Goal: Transaction & Acquisition: Purchase product/service

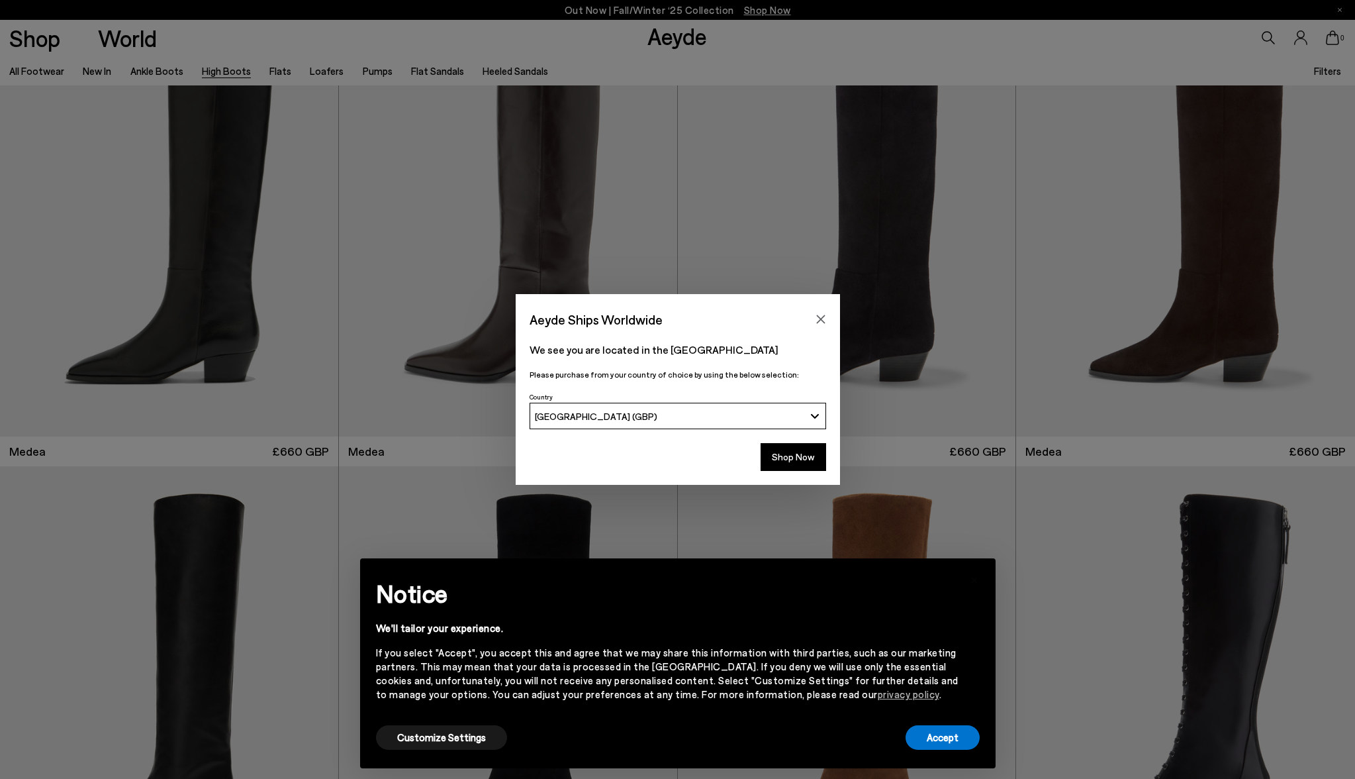
scroll to position [83, 0]
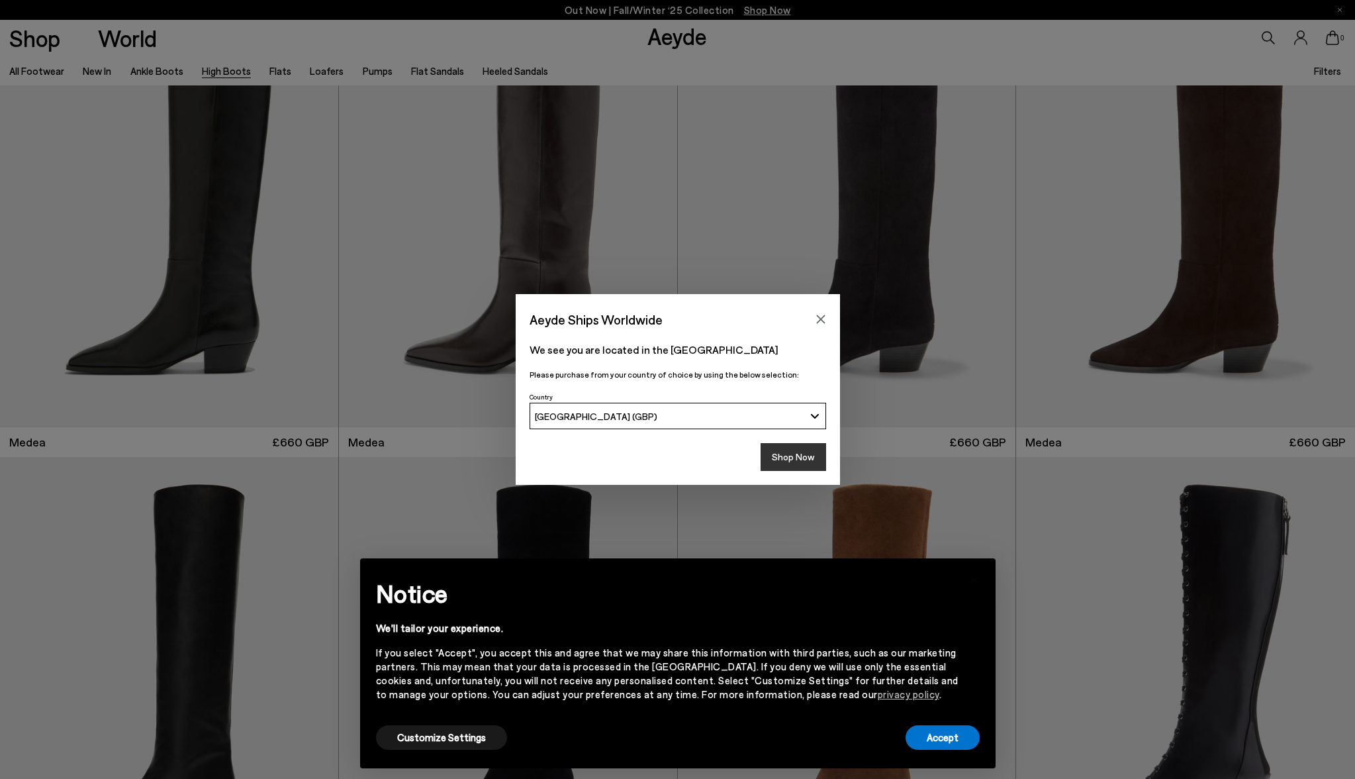
drag, startPoint x: 824, startPoint y: 314, endPoint x: 789, endPoint y: 466, distance: 155.5
click at [789, 466] on div "Aeyde Ships Worldwide We see you are located in the [GEOGRAPHIC_DATA] Please pu…" at bounding box center [678, 389] width 324 height 191
click at [789, 464] on button "Shop Now" at bounding box center [794, 457] width 66 height 28
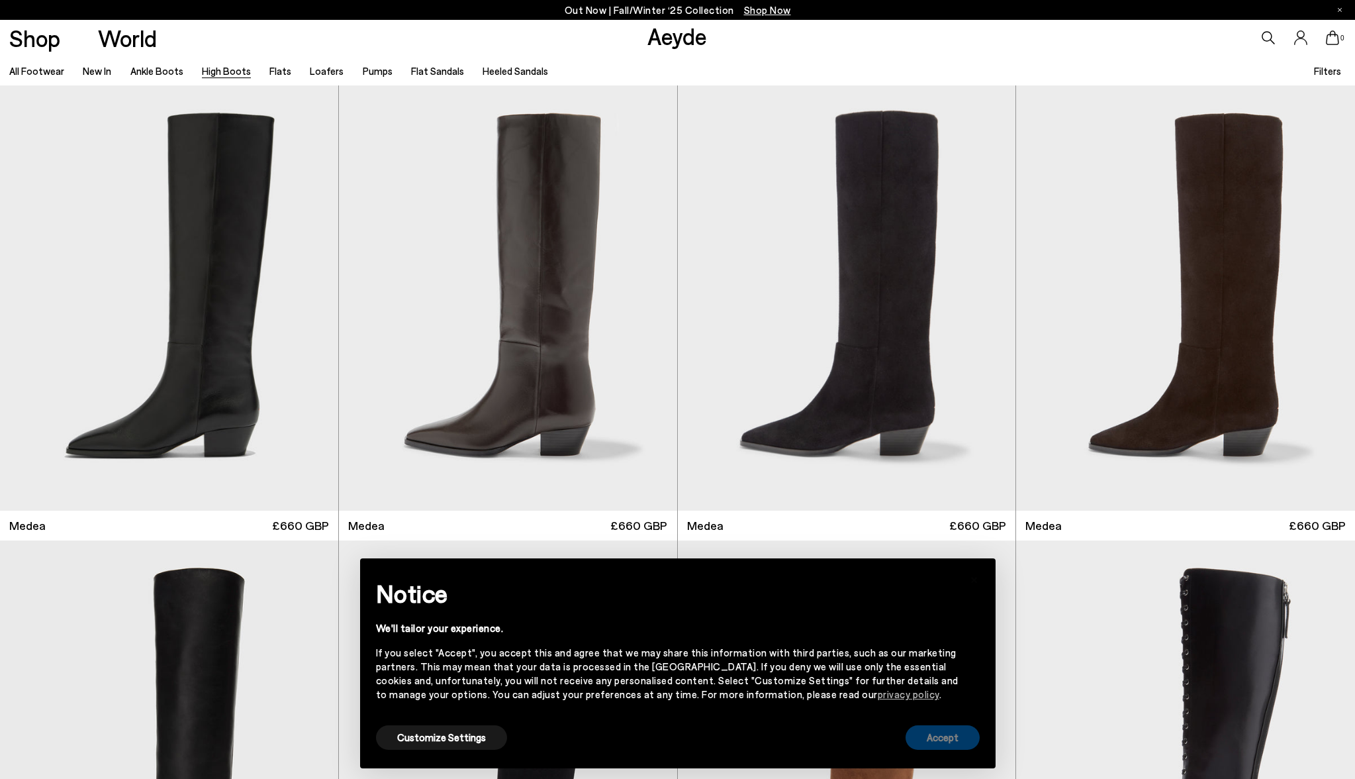
click at [932, 746] on button "Accept" at bounding box center [943, 737] width 74 height 25
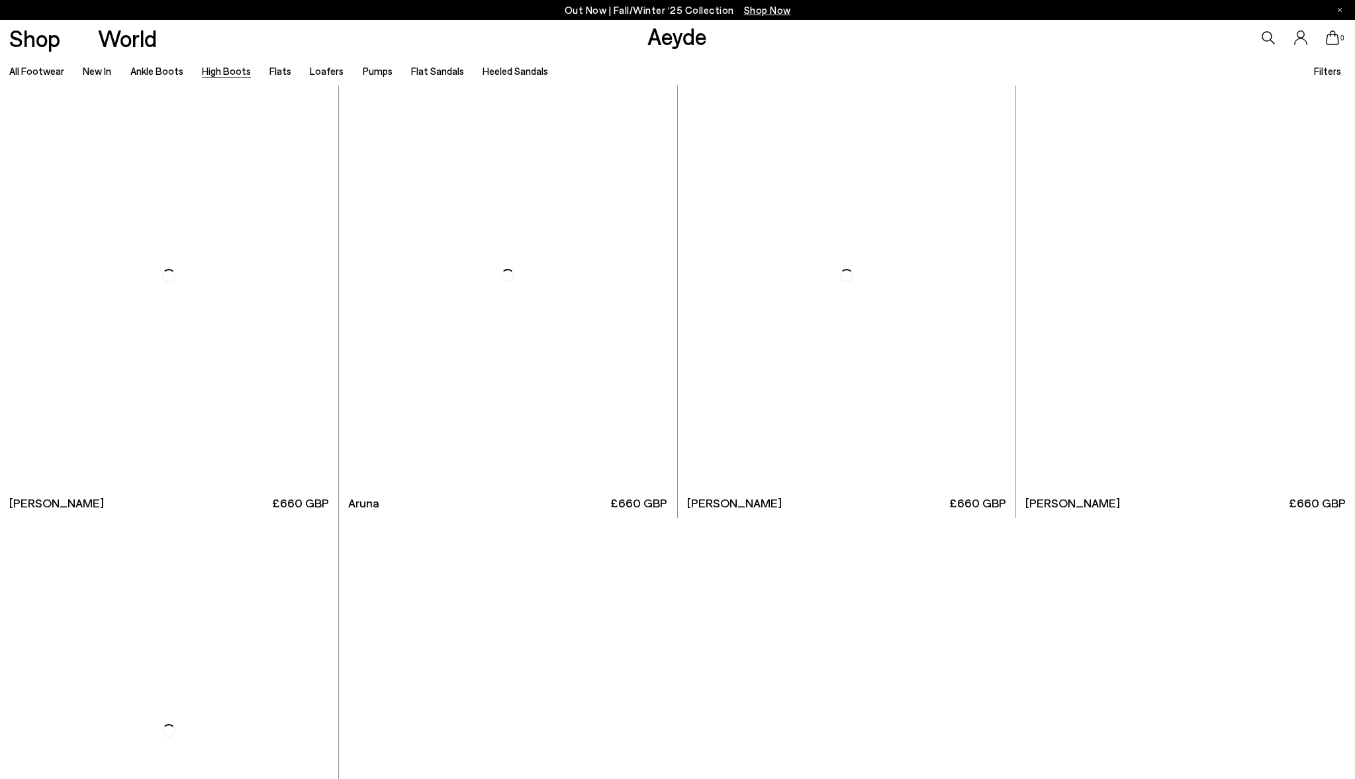
scroll to position [4101, 0]
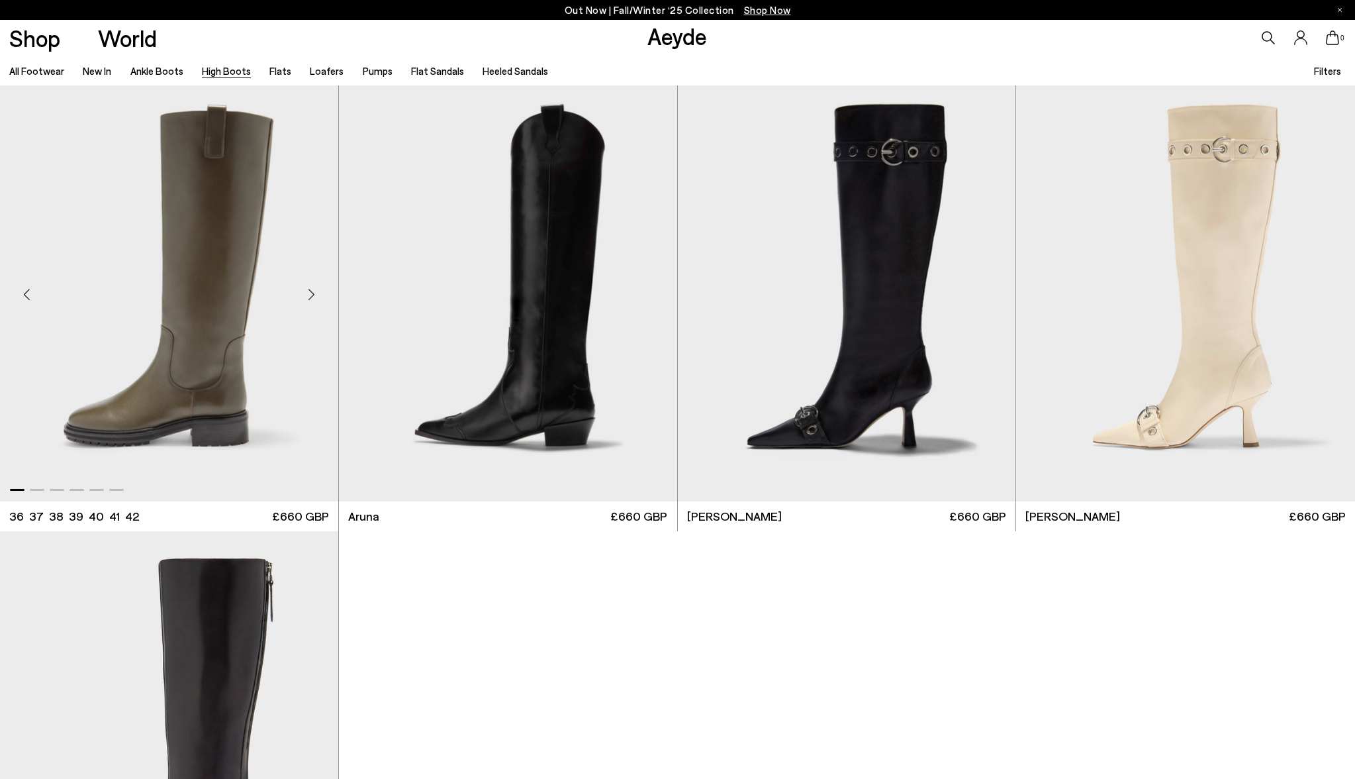
click at [206, 289] on img "1 / 6" at bounding box center [169, 288] width 338 height 425
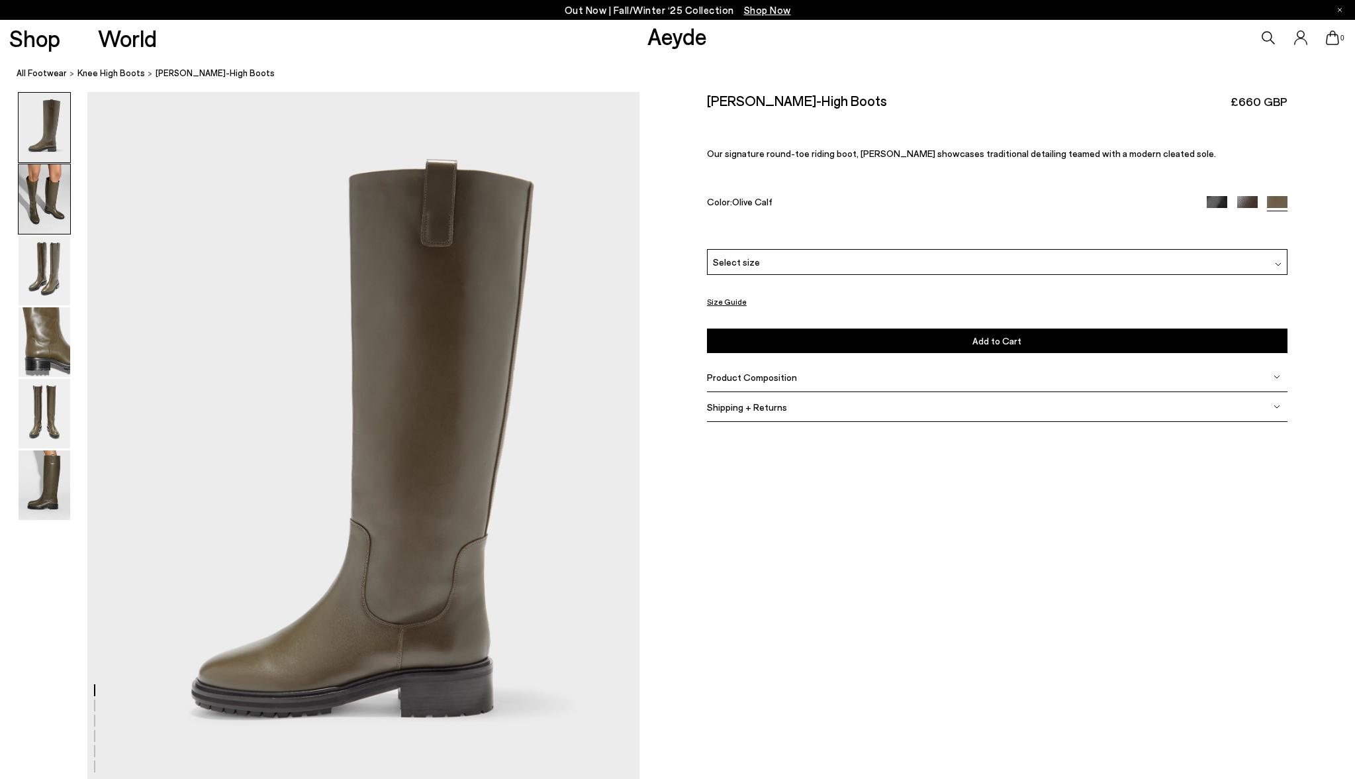
click at [48, 195] on img at bounding box center [45, 199] width 52 height 70
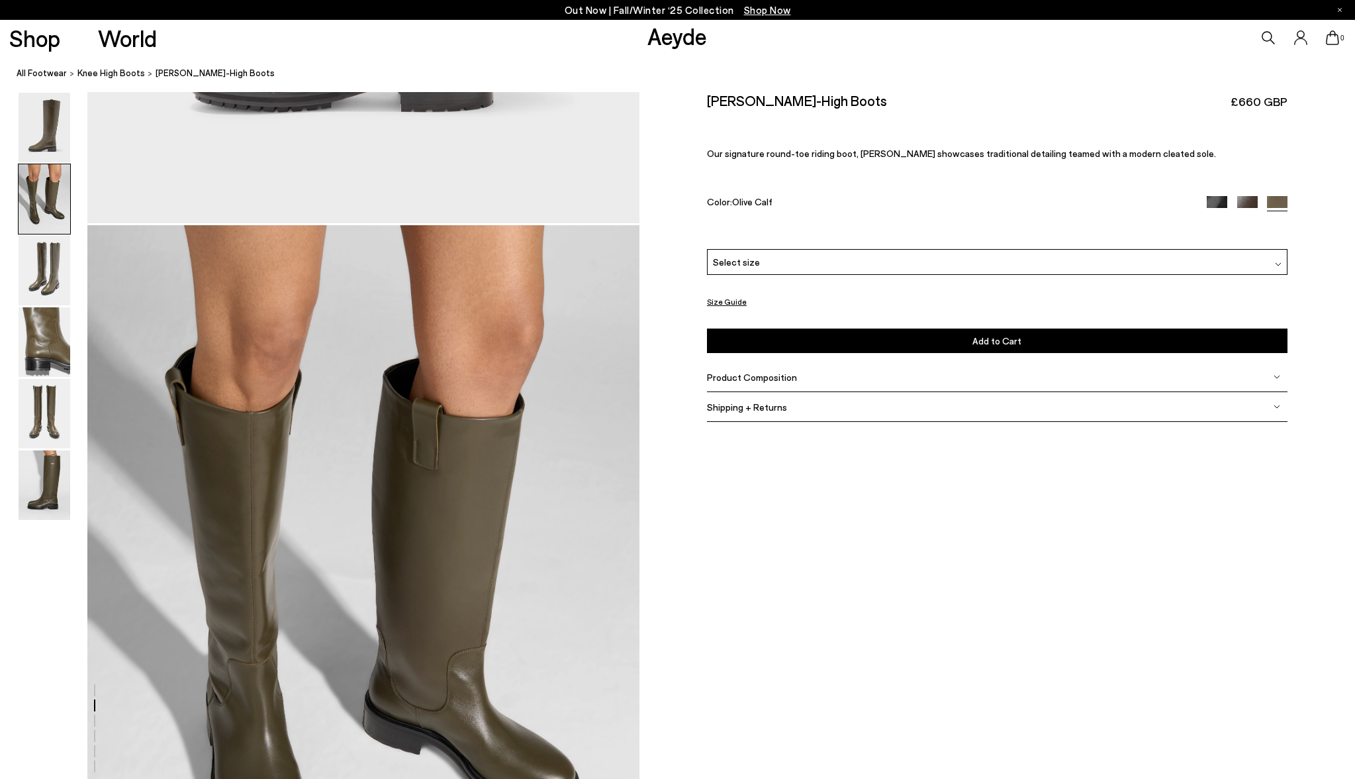
scroll to position [738, 0]
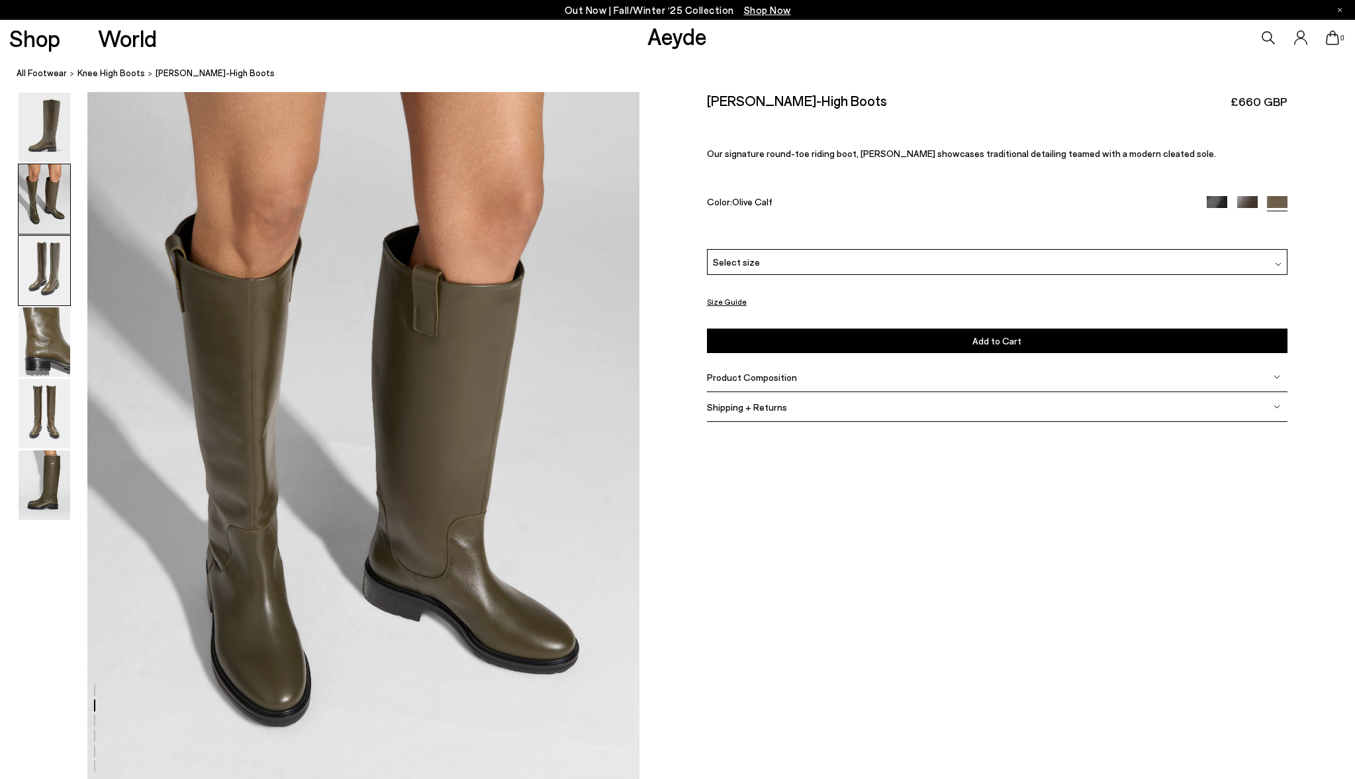
click at [47, 267] on img at bounding box center [45, 271] width 52 height 70
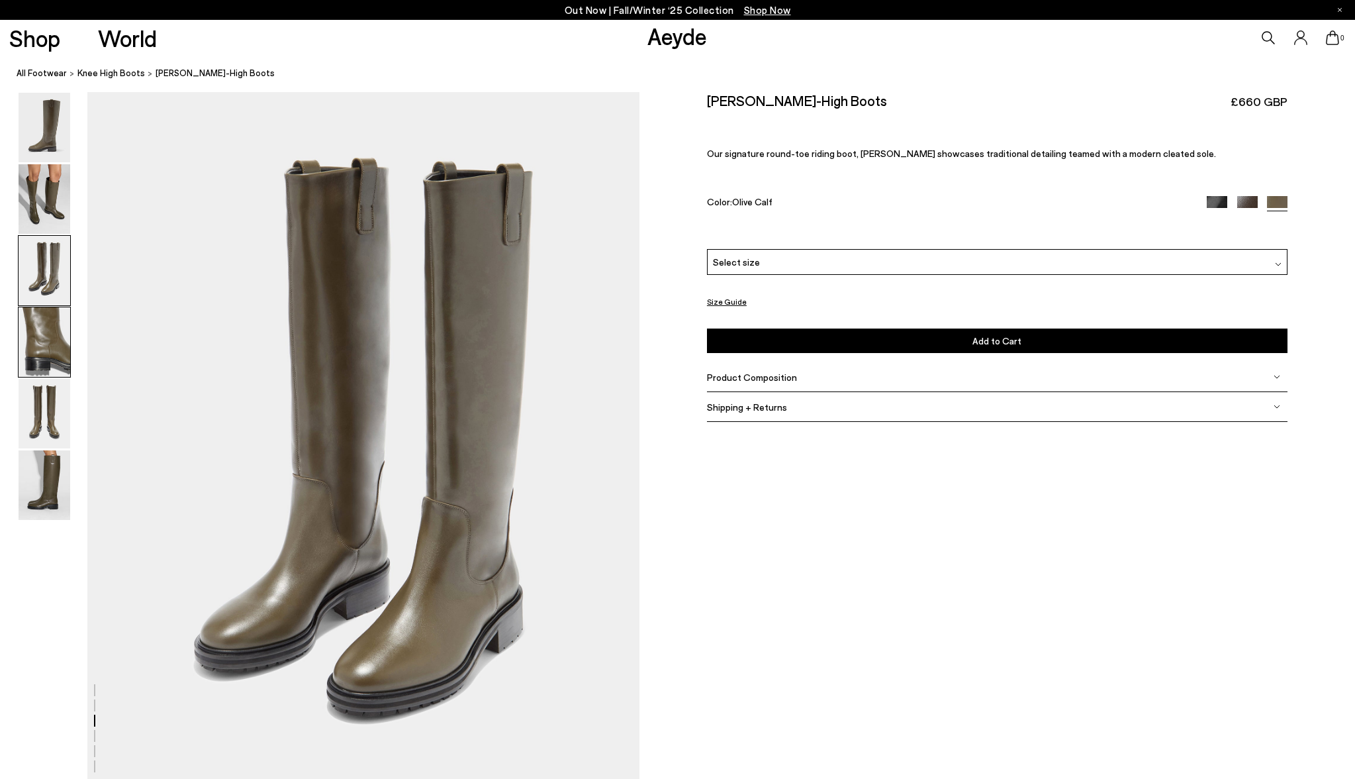
click at [46, 330] on img at bounding box center [45, 342] width 52 height 70
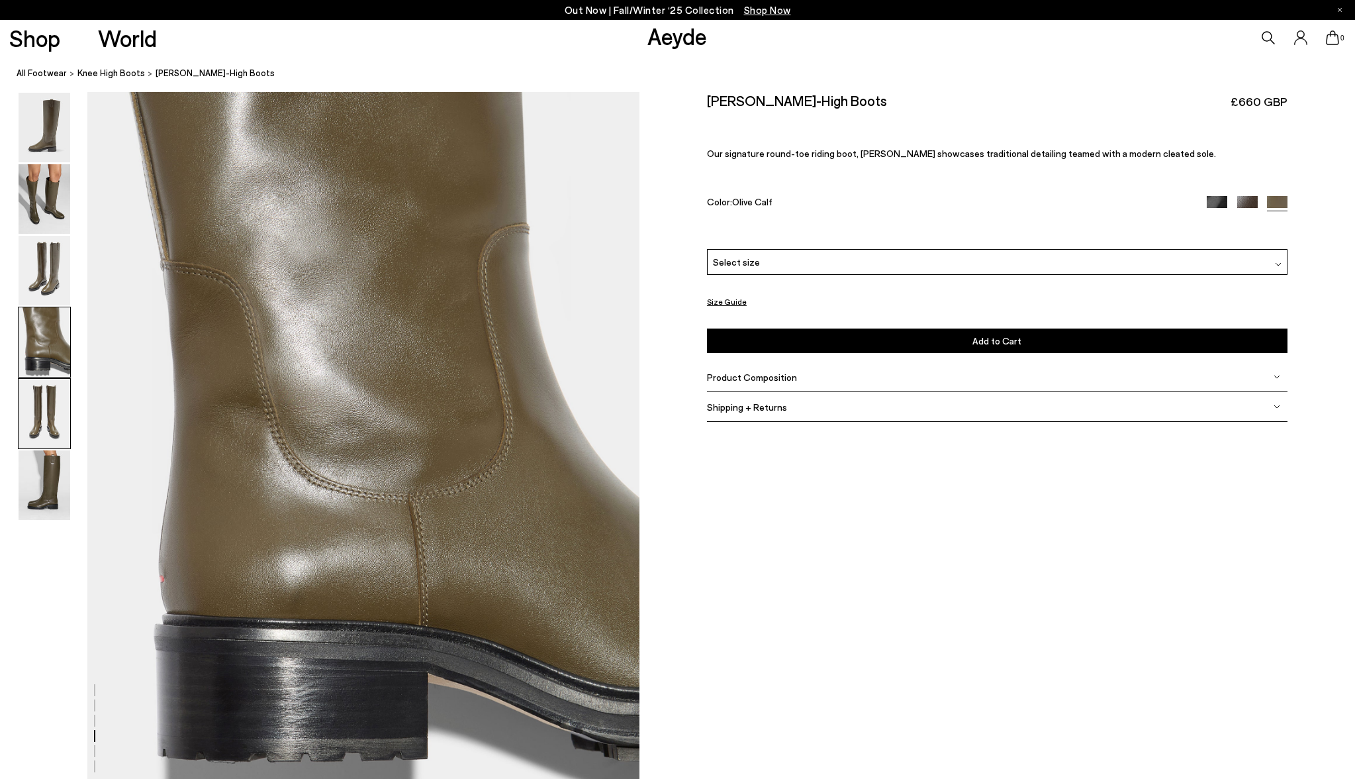
click at [54, 397] on img at bounding box center [45, 414] width 52 height 70
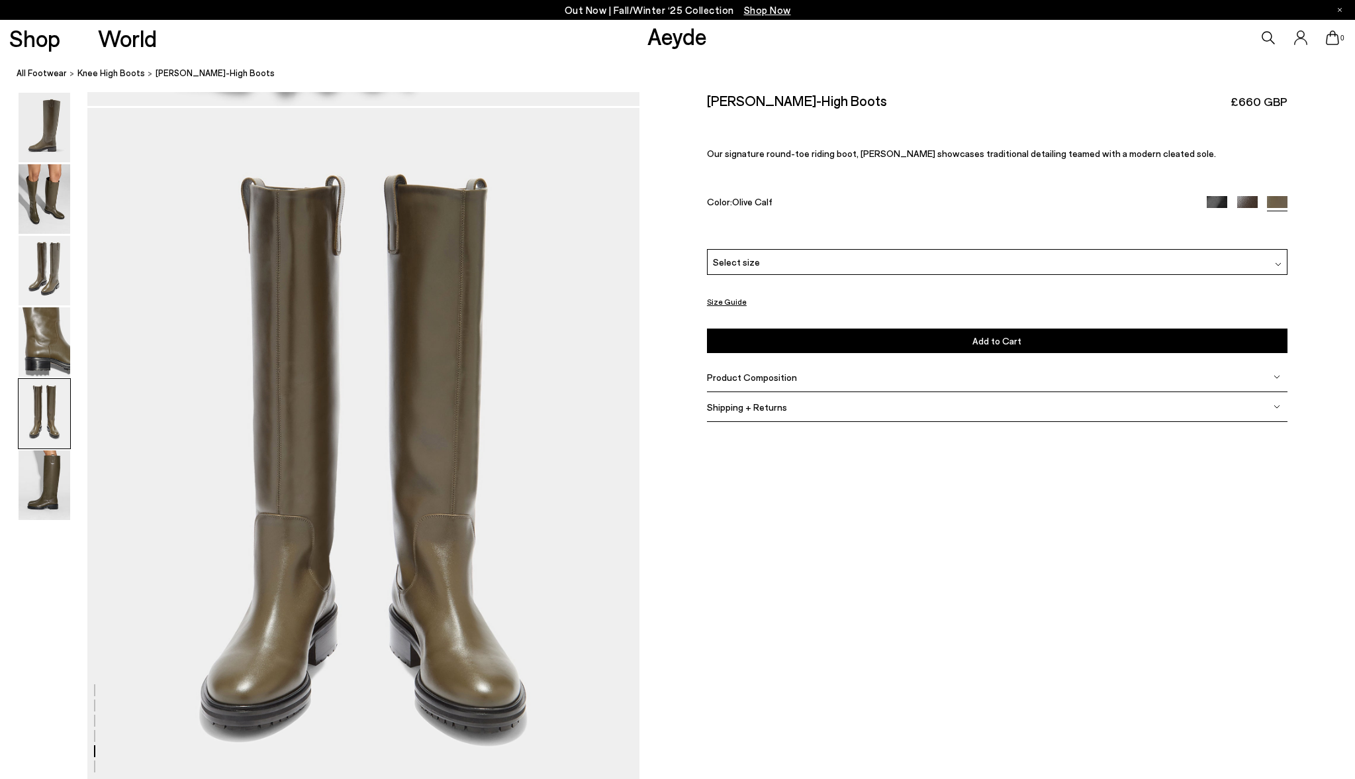
scroll to position [2952, 0]
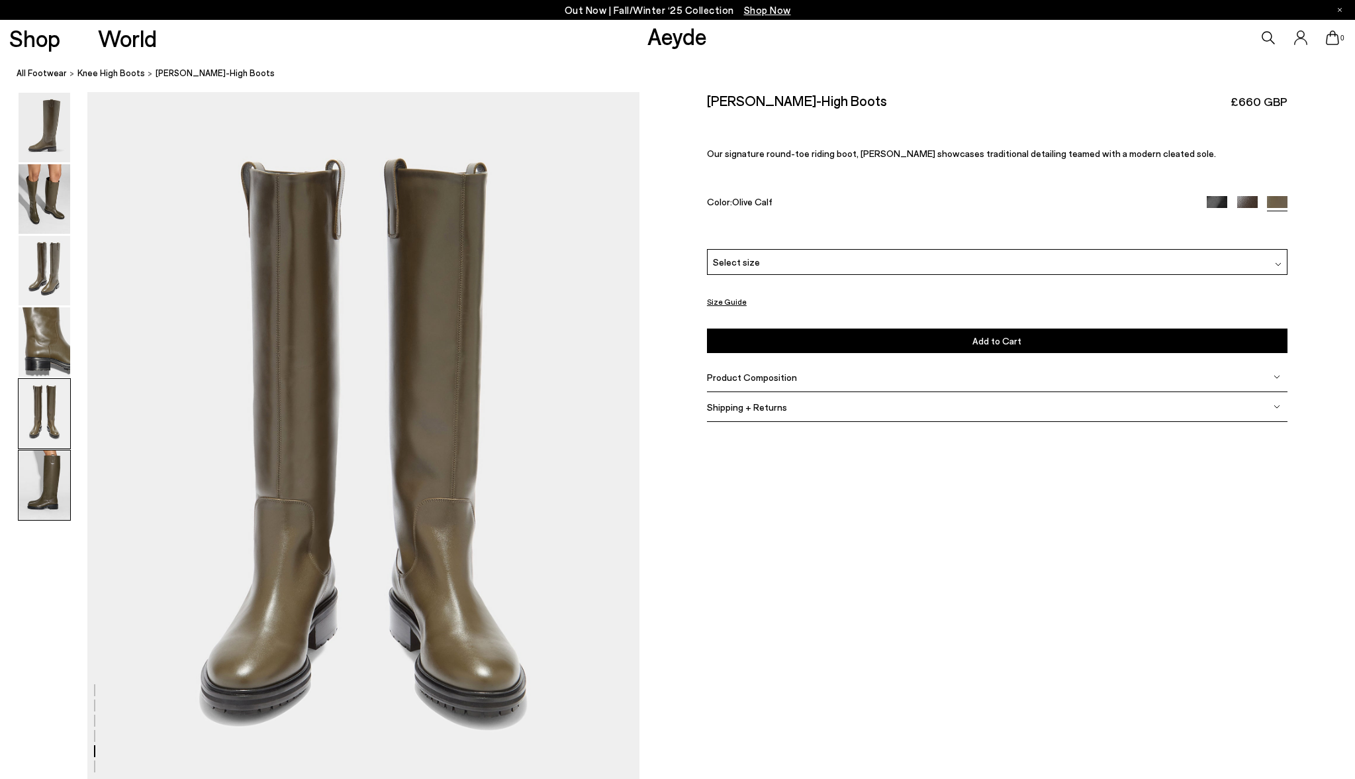
click at [56, 462] on img at bounding box center [45, 485] width 52 height 70
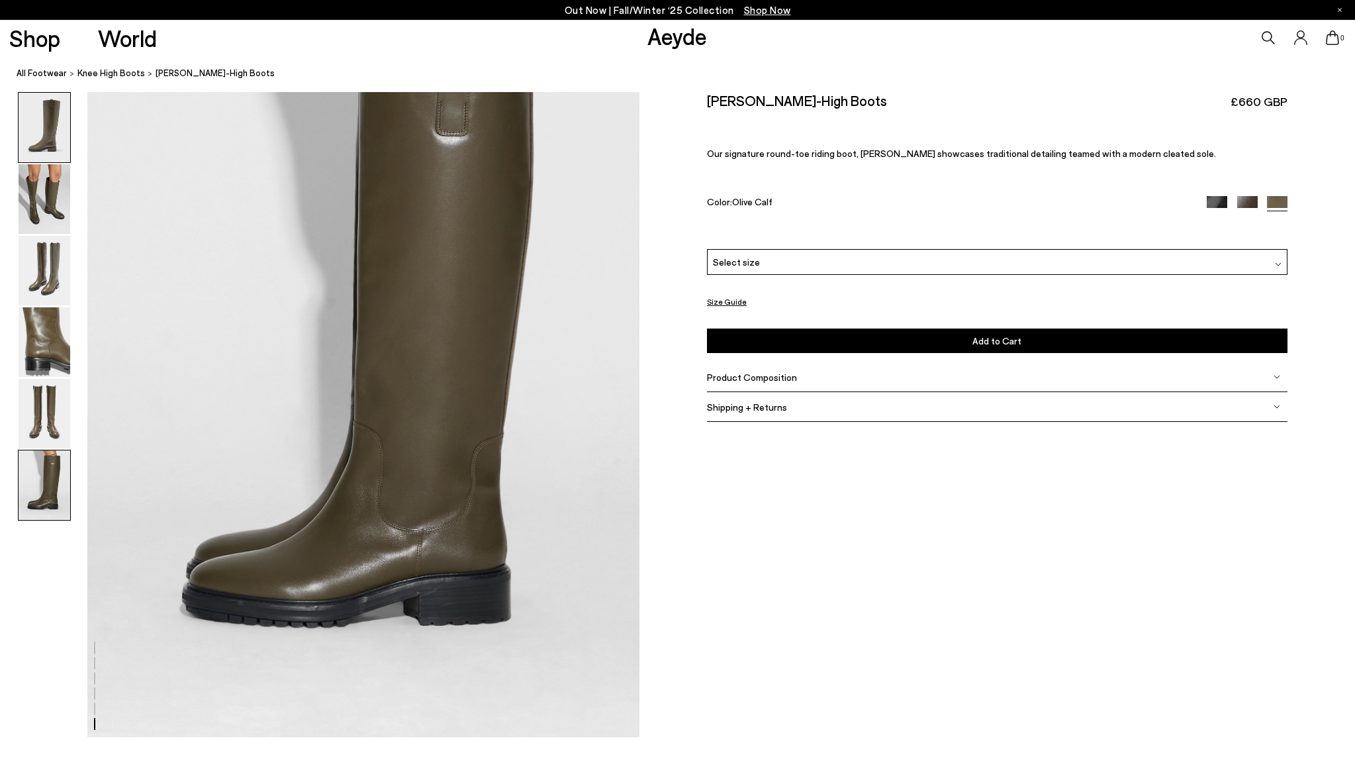
click at [37, 142] on img at bounding box center [45, 128] width 52 height 70
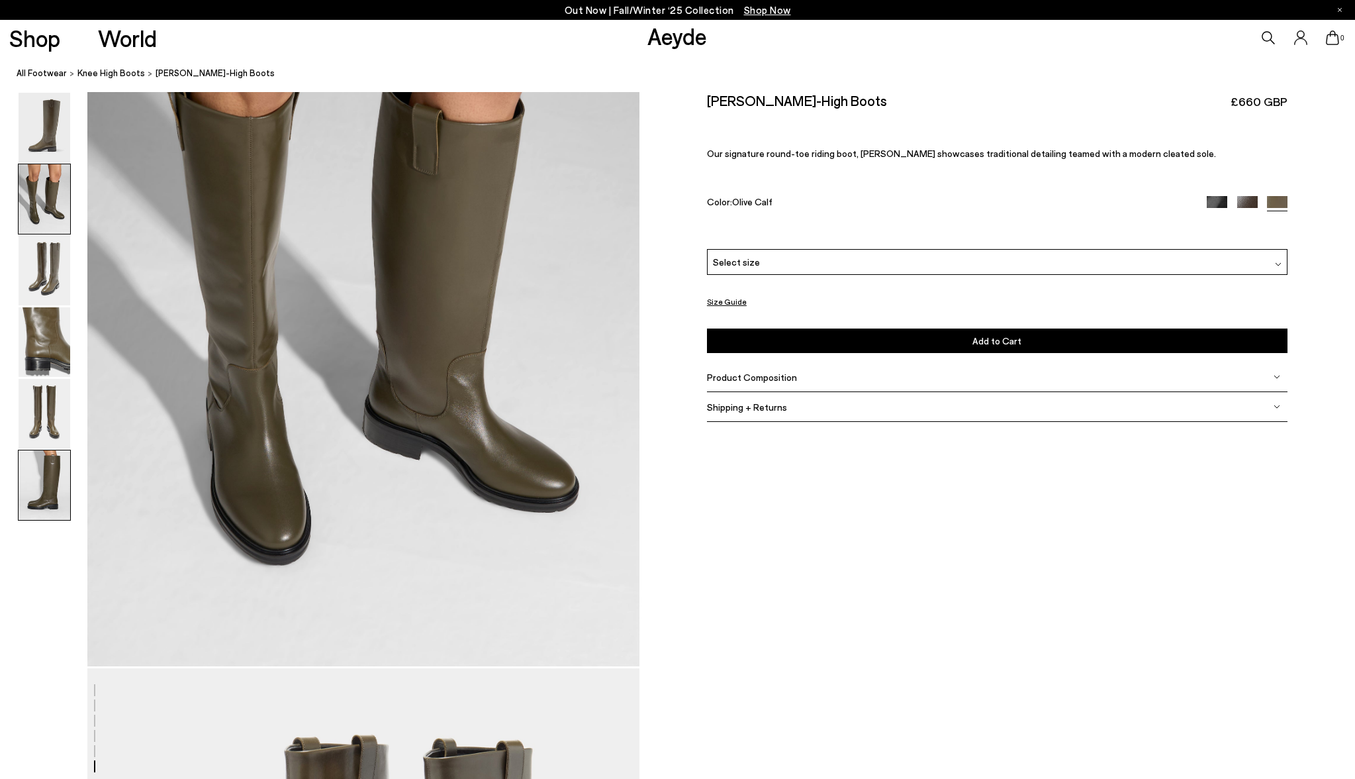
scroll to position [0, 0]
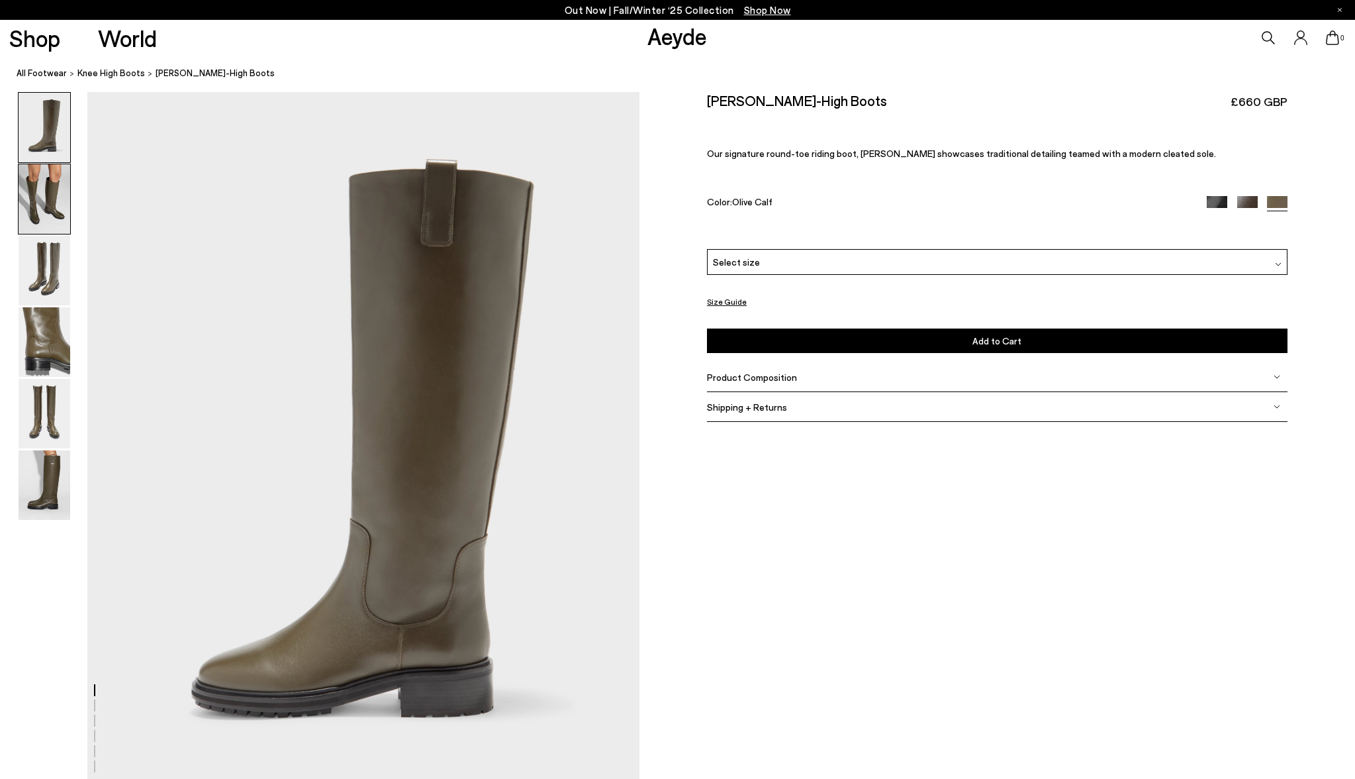
click at [38, 190] on img at bounding box center [45, 199] width 52 height 70
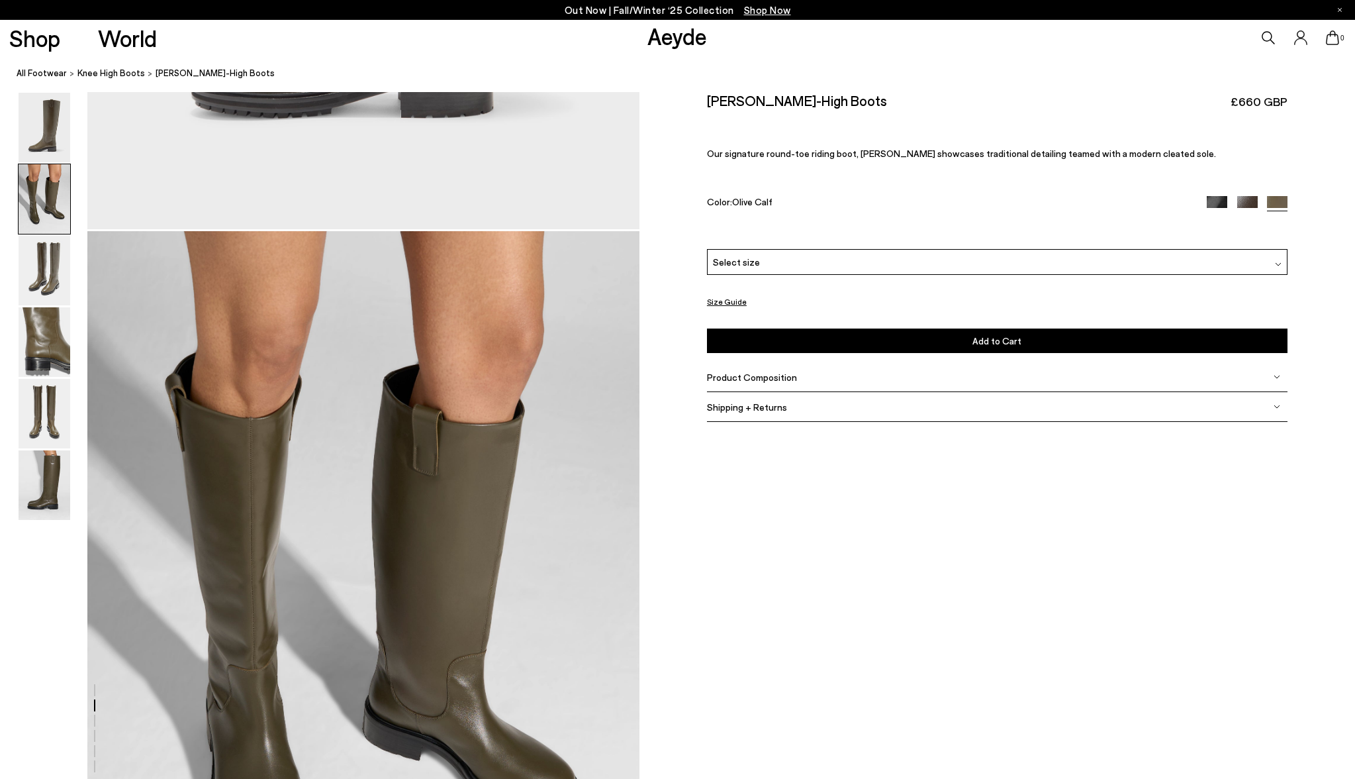
scroll to position [738, 0]
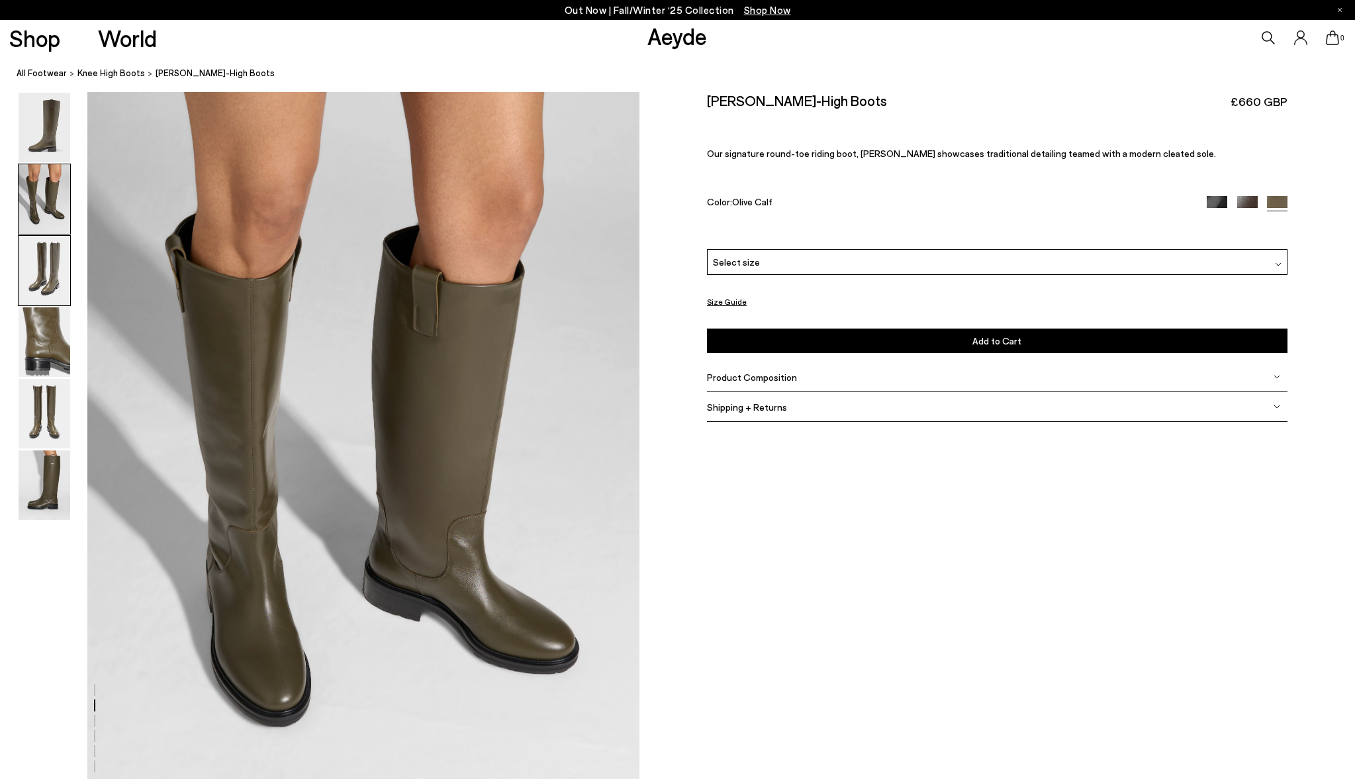
click at [54, 255] on img at bounding box center [45, 271] width 52 height 70
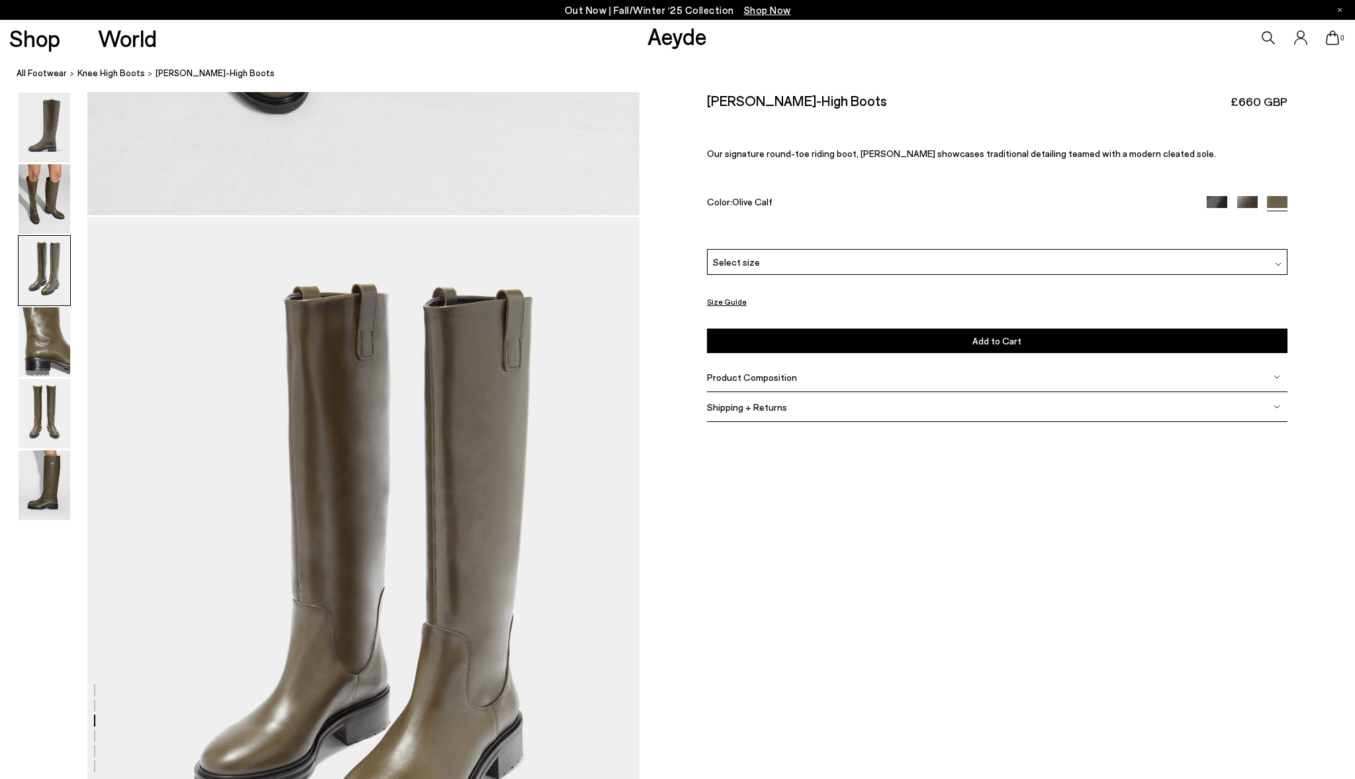
scroll to position [1477, 0]
